Goal: Transaction & Acquisition: Purchase product/service

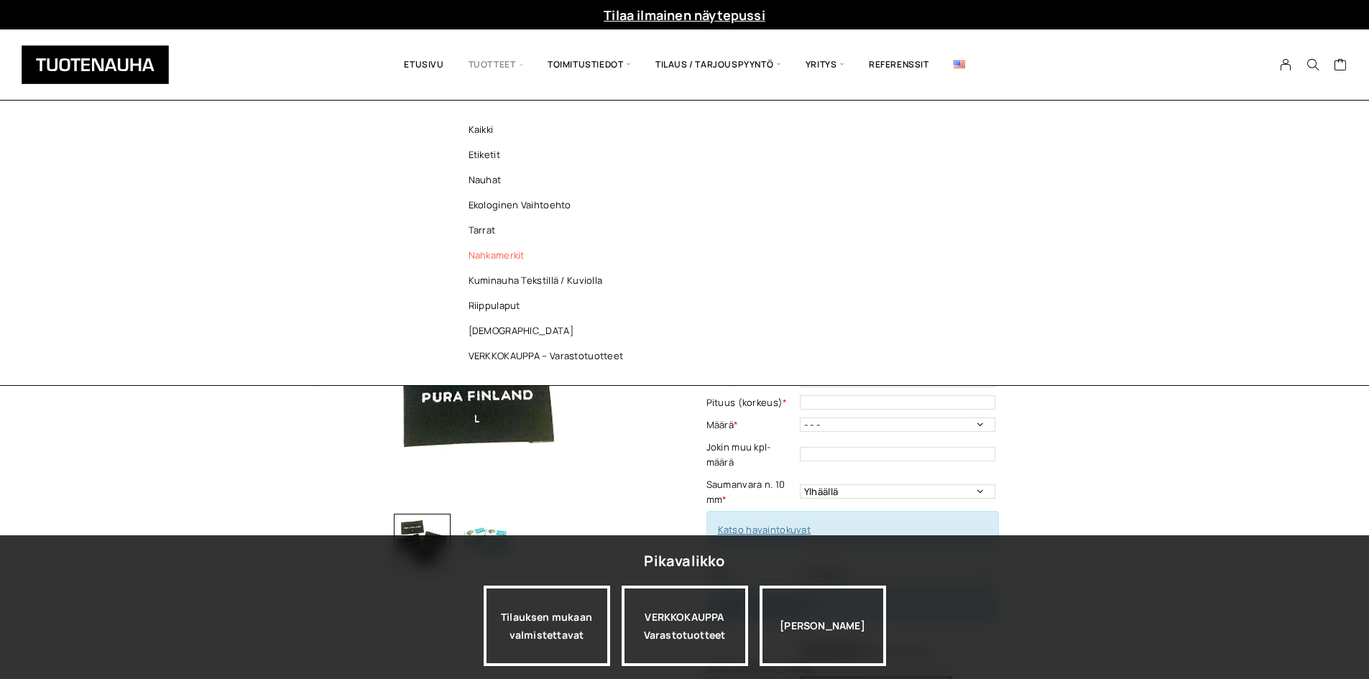
click at [498, 252] on link "Nahkamerkit" at bounding box center [549, 255] width 208 height 25
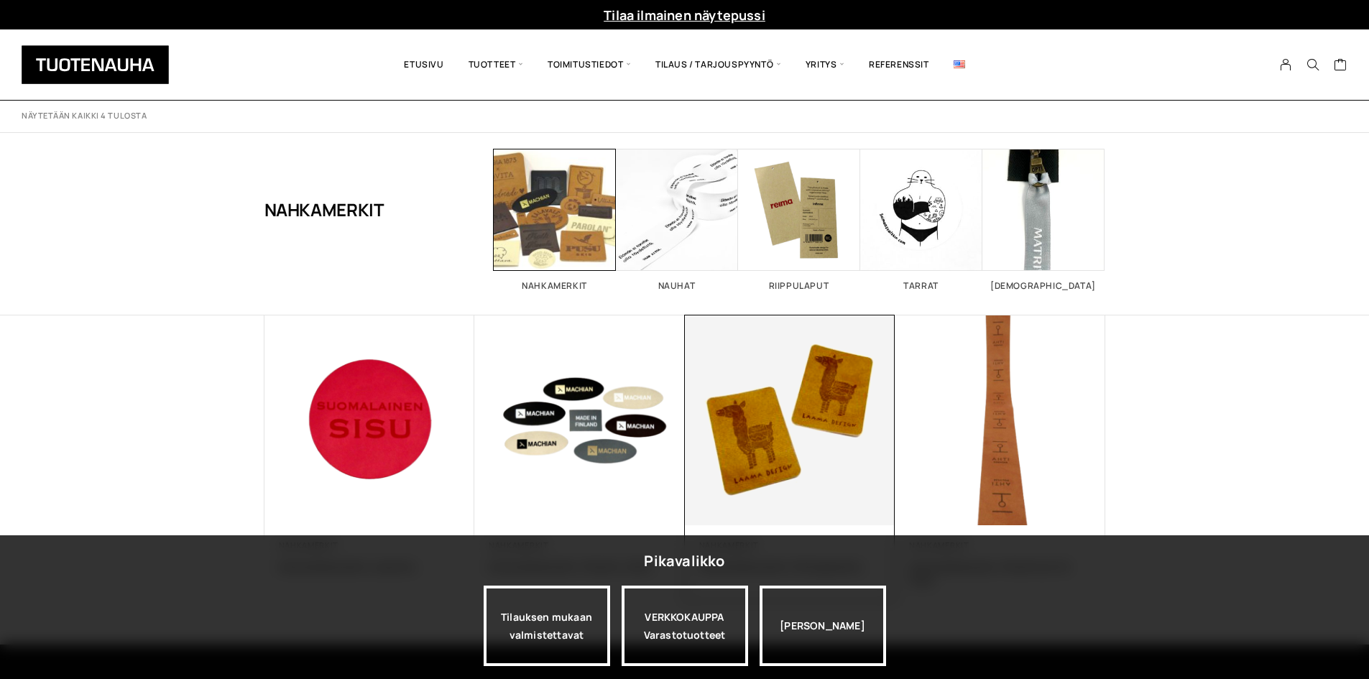
click at [837, 465] on img at bounding box center [789, 420] width 221 height 221
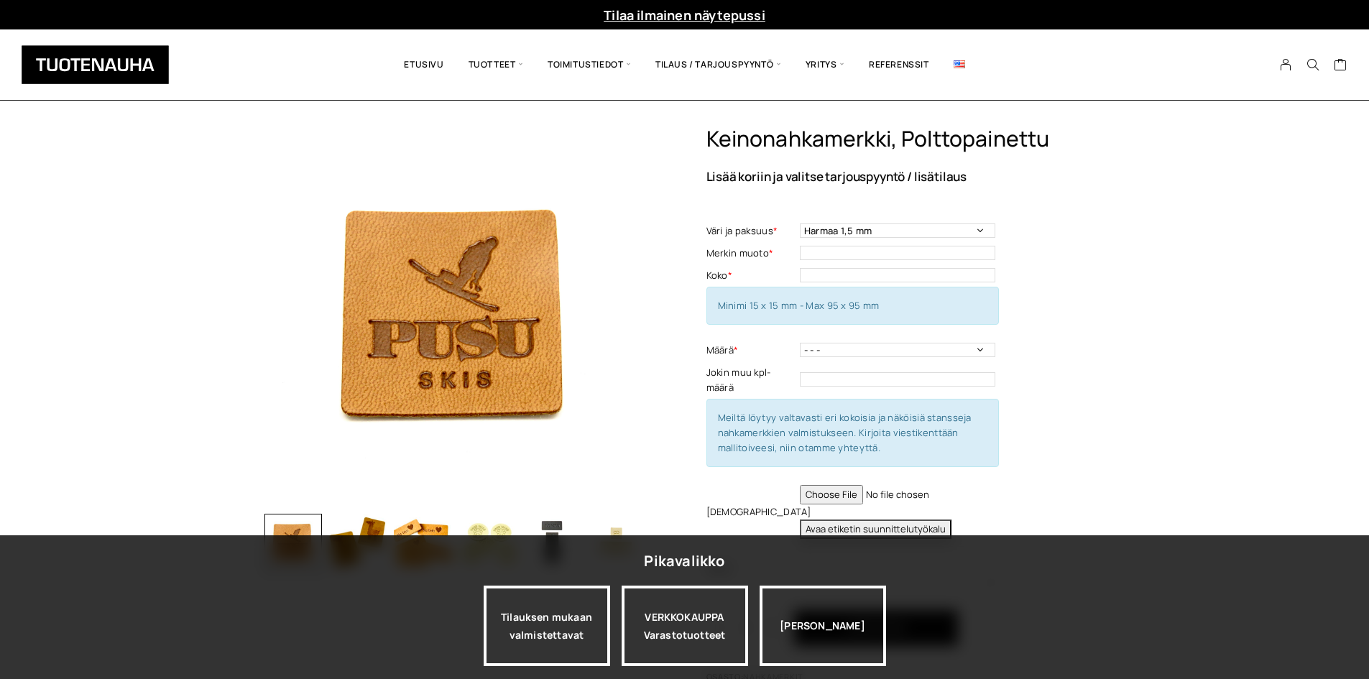
click at [894, 532] on button "Avaa etiketin suunnittelutyökalu" at bounding box center [876, 528] width 152 height 19
click at [858, 223] on select "Harmaa 1,5 mm Musta 0,6 mm Musta 1,5 mm Keskiruskea 1,5 mm Keskiruskea 0,6 mm V…" at bounding box center [897, 230] width 195 height 14
select select "Keskiruskea 0,6 mm"
click at [800, 223] on select "Harmaa 1,5 mm Musta 0,6 mm Musta 1,5 mm Keskiruskea 1,5 mm Keskiruskea 0,6 mm V…" at bounding box center [897, 230] width 195 height 14
click at [831, 251] on input "text" at bounding box center [897, 253] width 195 height 14
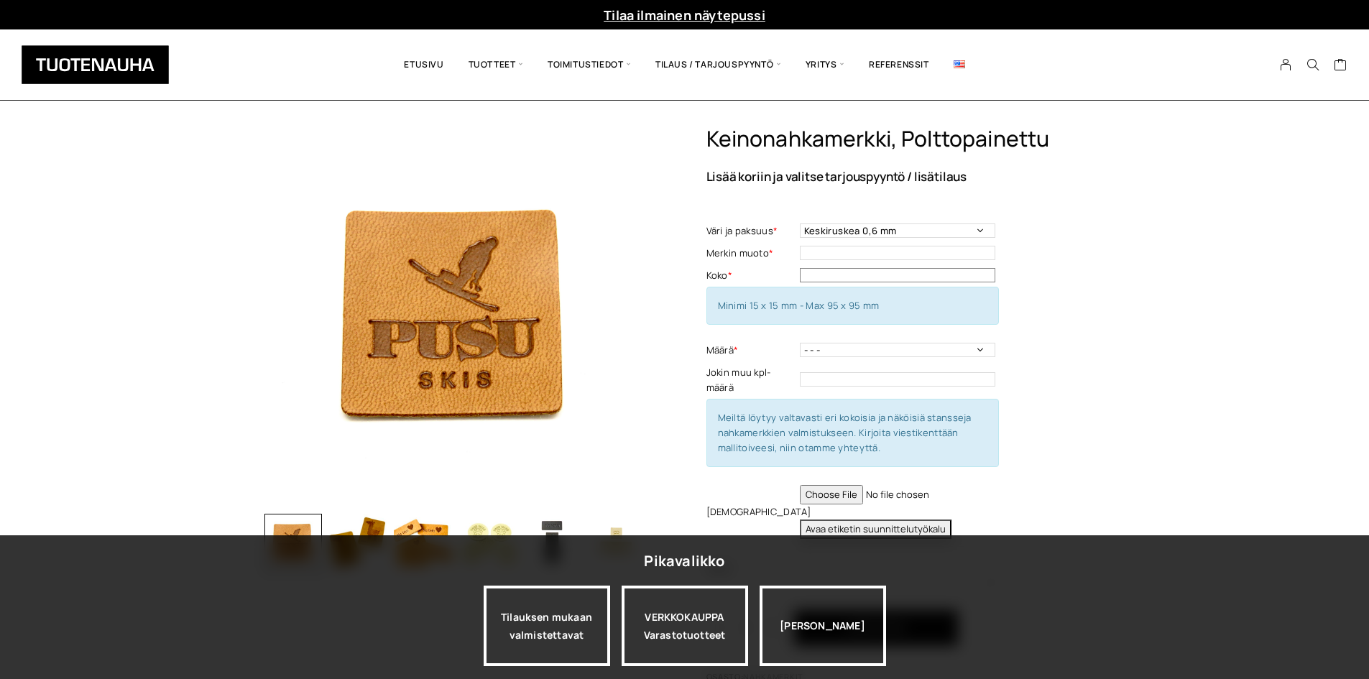
click at [829, 276] on input "text" at bounding box center [897, 275] width 195 height 14
click at [810, 257] on input "text" at bounding box center [897, 253] width 195 height 14
type input "neliö"
type input "30 x 30 mm"
click at [876, 347] on select "- - - 50 kpl 100 kpl 200 kpl 300 kpl 400 kpl" at bounding box center [897, 350] width 195 height 14
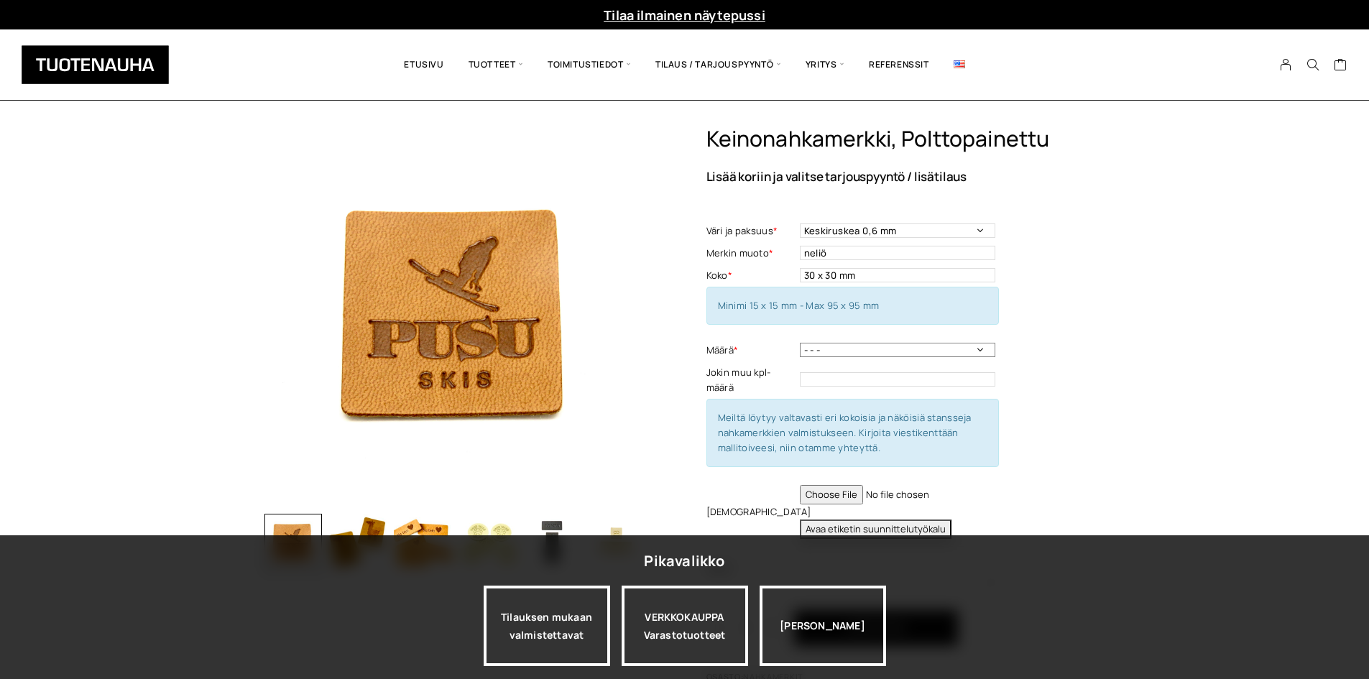
select select "100 kpl"
click at [800, 343] on select "- - - 50 kpl 100 kpl 200 kpl 300 kpl 400 kpl" at bounding box center [897, 350] width 195 height 14
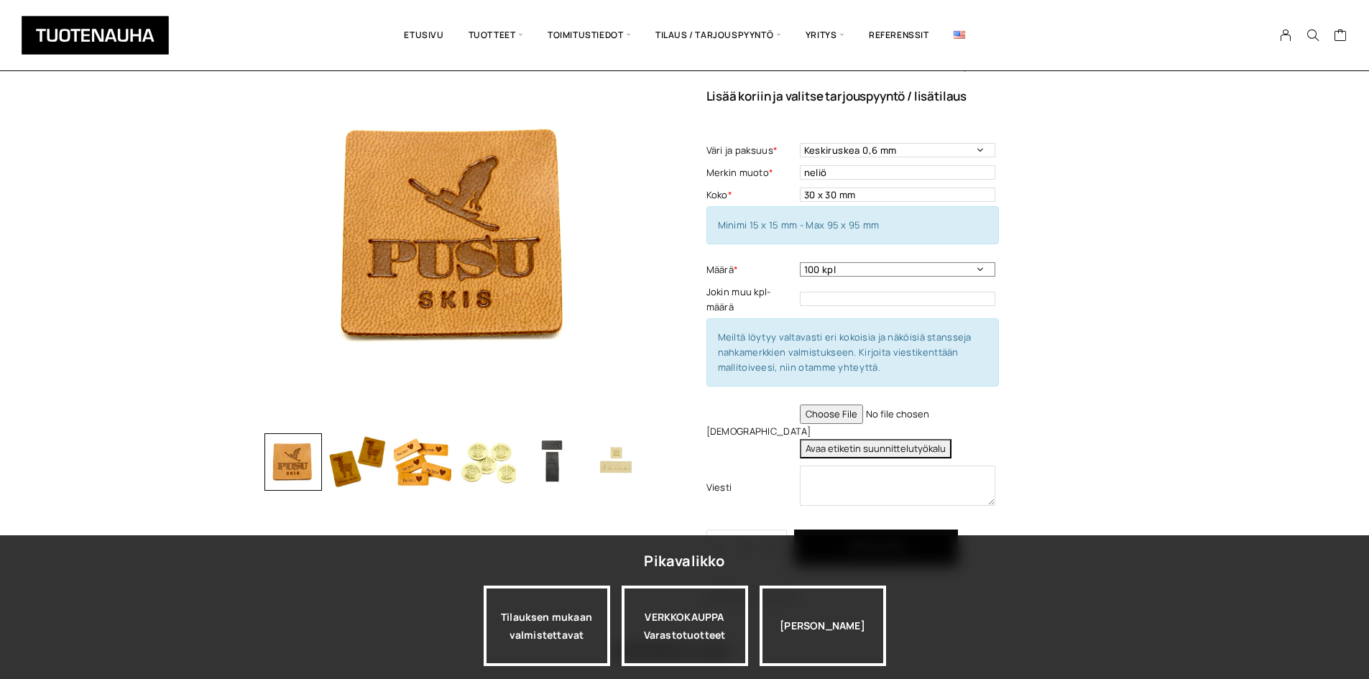
scroll to position [216, 0]
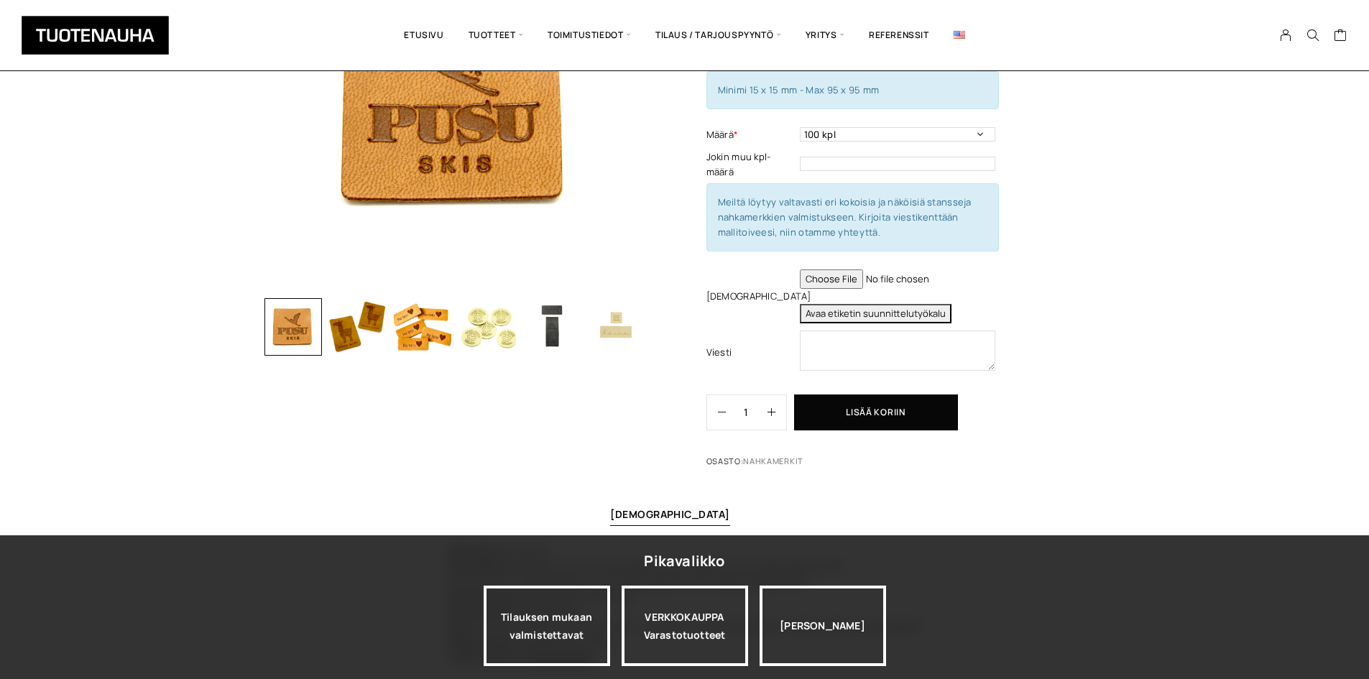
click at [828, 304] on button "Avaa etiketin suunnittelutyökalu" at bounding box center [876, 313] width 152 height 19
type textarea "Tuote: Riippulappu, pahvinen Koko: 45 x 55 mm Värimäärä: 1 Viimeistely: Haluan …"
click at [900, 343] on textarea "Tuote: Riippulappu, pahvinen Koko: 45 x 55 mm Värimäärä: 1 Viimeistely: Haluan …" at bounding box center [897, 350] width 195 height 40
click at [851, 308] on button "Avaa etiketin suunnittelutyökalu" at bounding box center [876, 313] width 152 height 19
click at [1037, 390] on div "Keinonahkamerkki, polttopainettu Lisää koriin ja valitse tarjouspyyntö / lisäti…" at bounding box center [905, 192] width 399 height 564
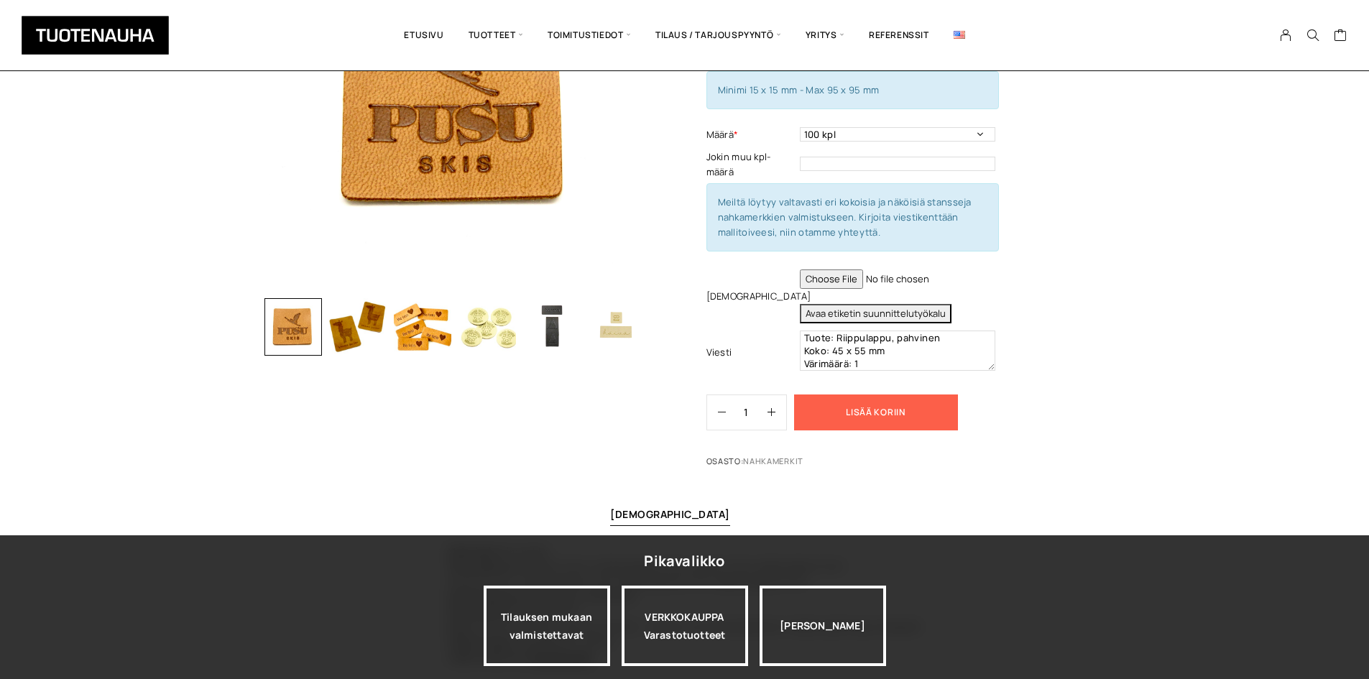
click at [895, 421] on button "Lisää koriin" at bounding box center [876, 412] width 164 height 36
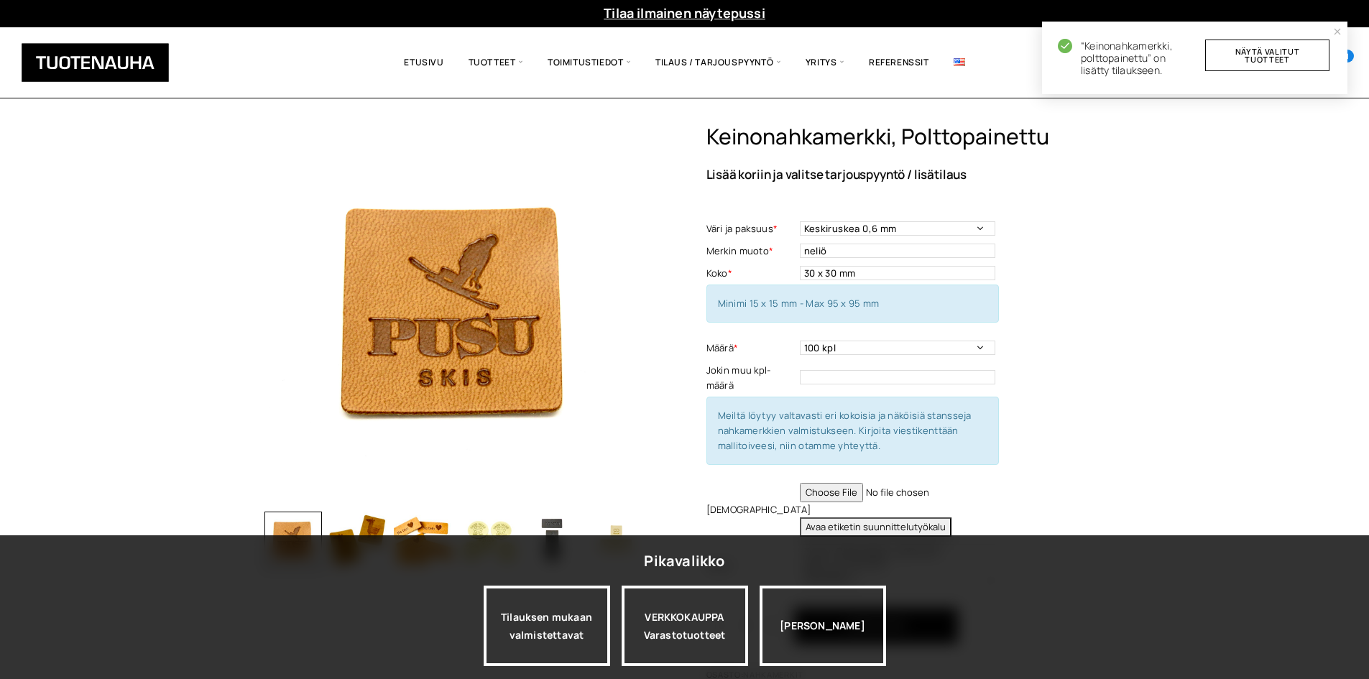
scroll to position [0, 0]
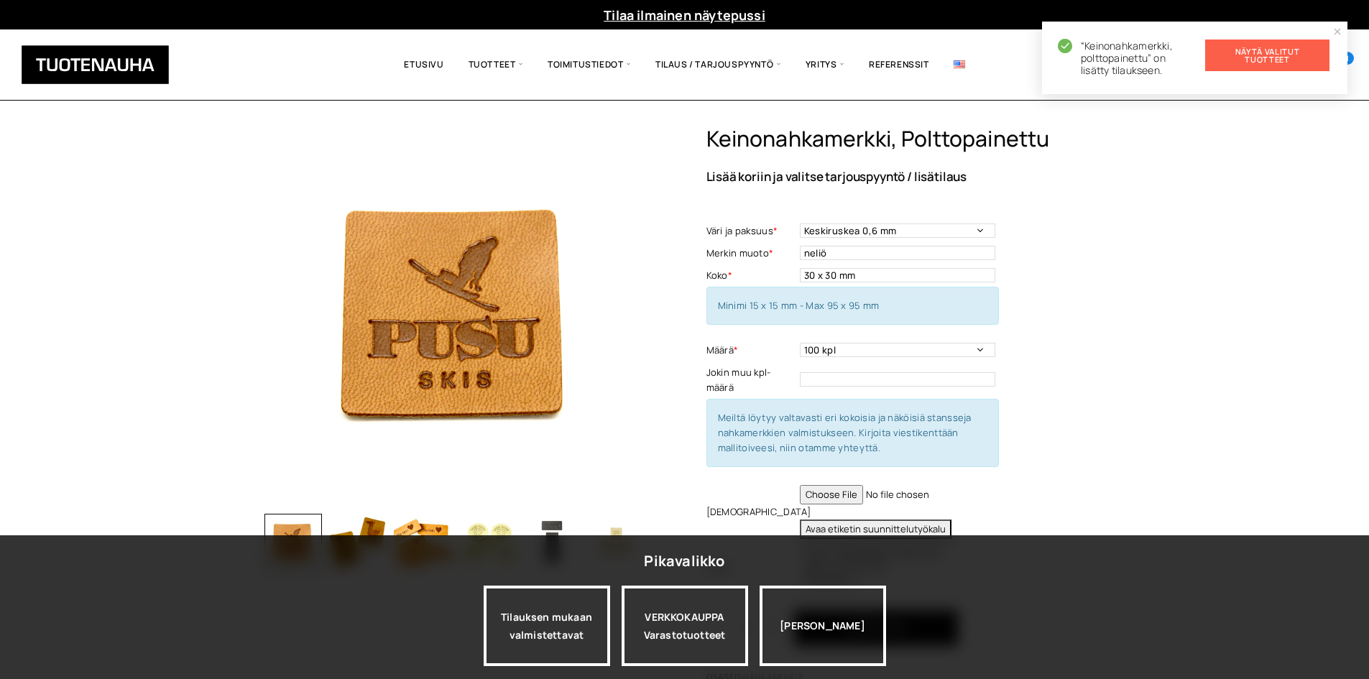
click at [1257, 57] on link "Näytä valitut tuotteet" at bounding box center [1267, 56] width 124 height 32
